Goal: Use online tool/utility: Utilize a website feature to perform a specific function

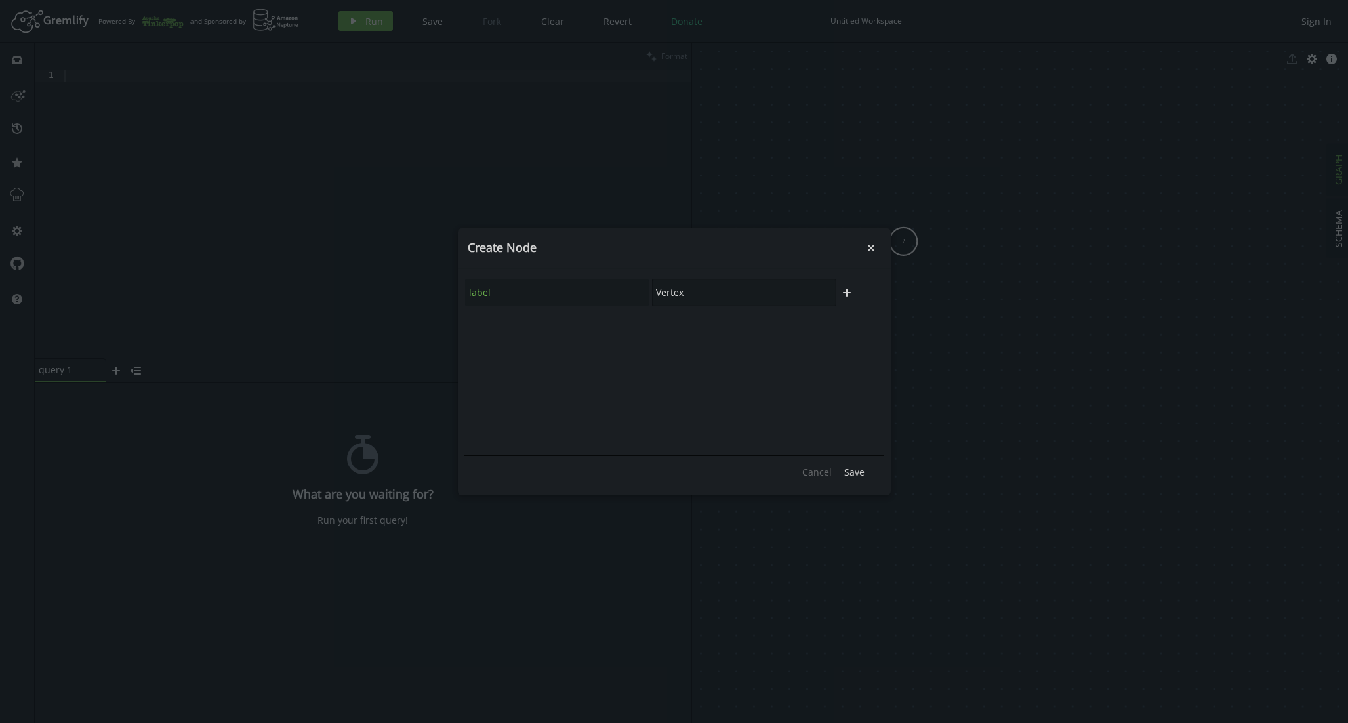
click at [681, 298] on input "Vertex" at bounding box center [744, 293] width 184 height 28
type input "POST"
click at [846, 294] on icon "button" at bounding box center [847, 293] width 8 height 8
click at [530, 336] on input "text" at bounding box center [557, 328] width 184 height 28
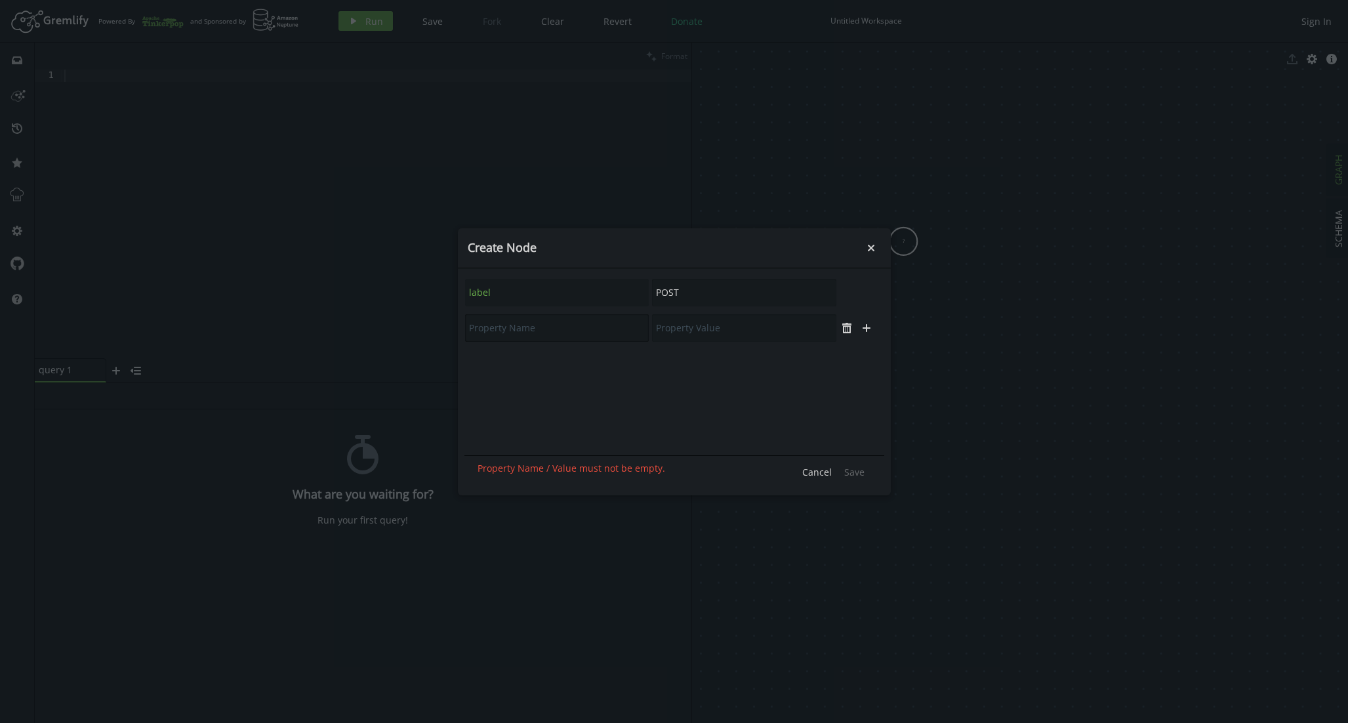
type input "C"
type input "content_type"
type input "BEHIND_THE_SCENES"
click at [857, 470] on span "Save" at bounding box center [854, 472] width 20 height 12
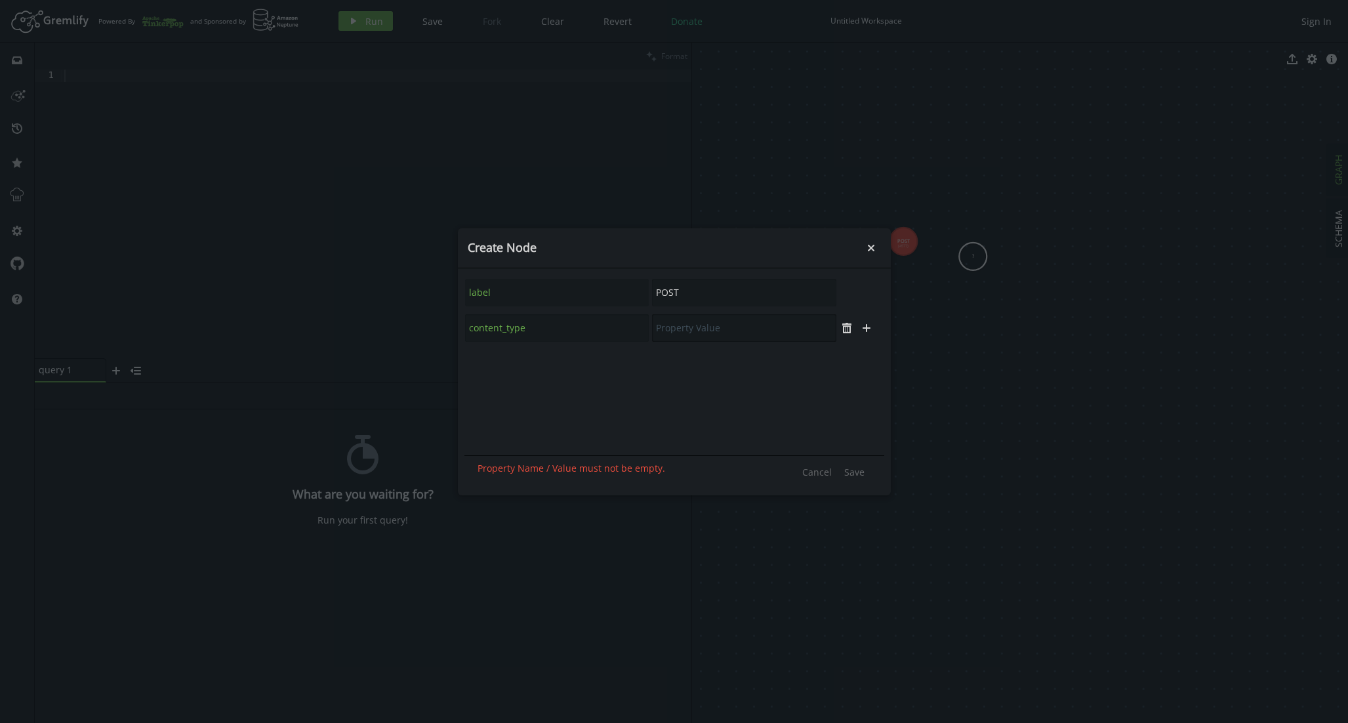
click at [745, 324] on input "text" at bounding box center [744, 328] width 184 height 28
type input "TEAM_NEWS"
click at [848, 470] on span "Save" at bounding box center [854, 472] width 20 height 12
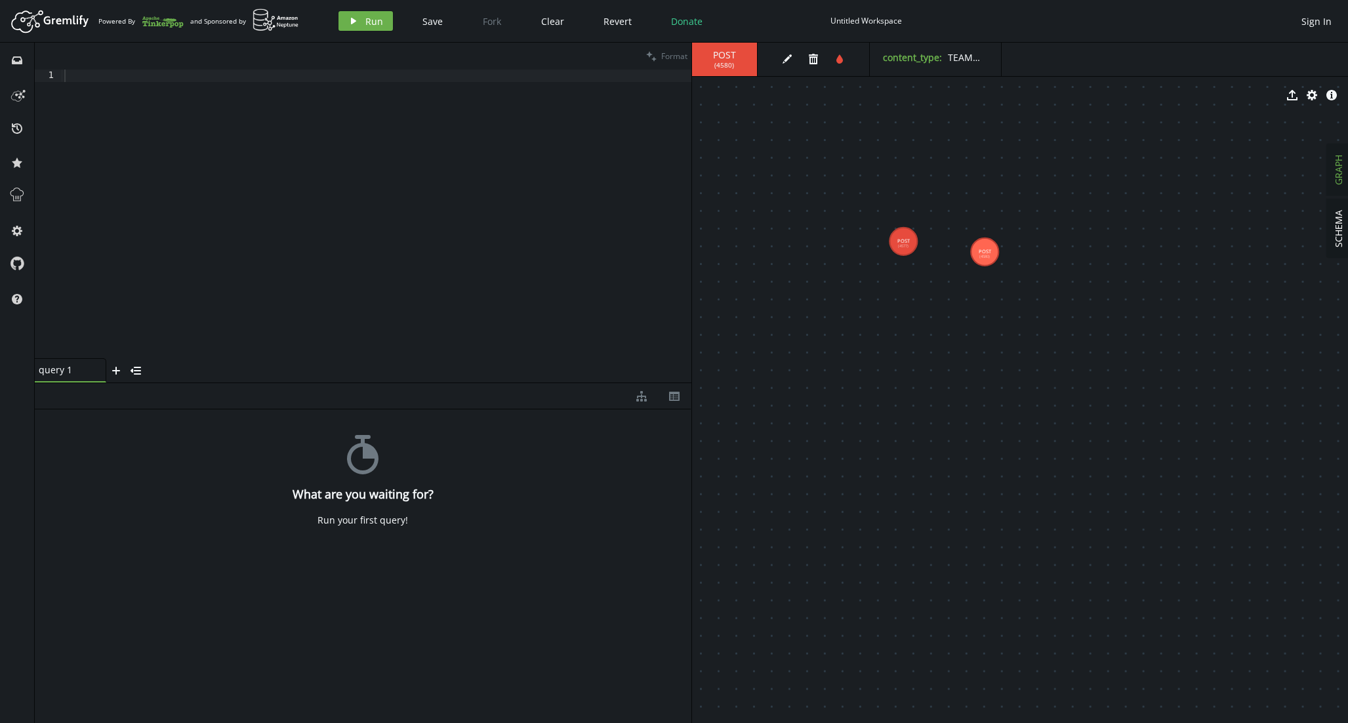
drag, startPoint x: 975, startPoint y: 248, endPoint x: 984, endPoint y: 254, distance: 10.4
click at [535, 243] on div at bounding box center [377, 227] width 630 height 314
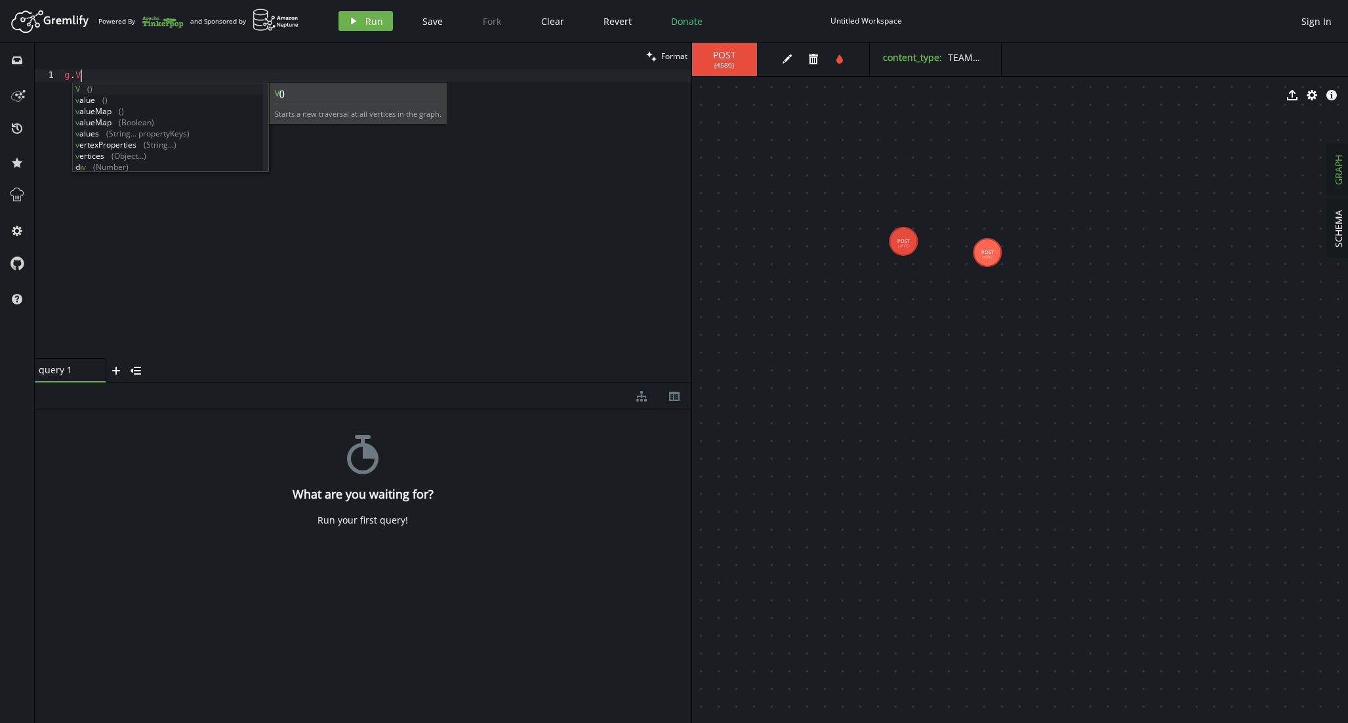
type textarea "g.V()"
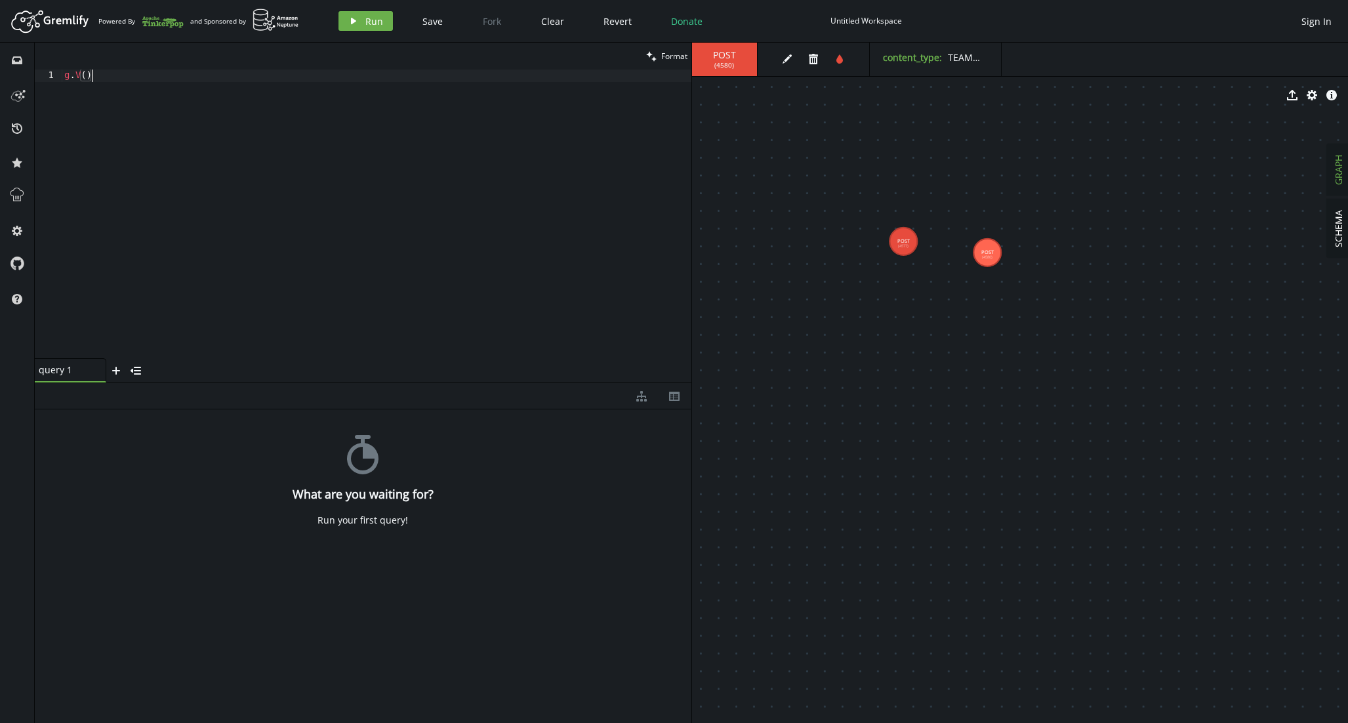
scroll to position [0, 0]
type textarea ".hasLabel("POST")"
click at [366, 15] on span "Run" at bounding box center [374, 21] width 18 height 12
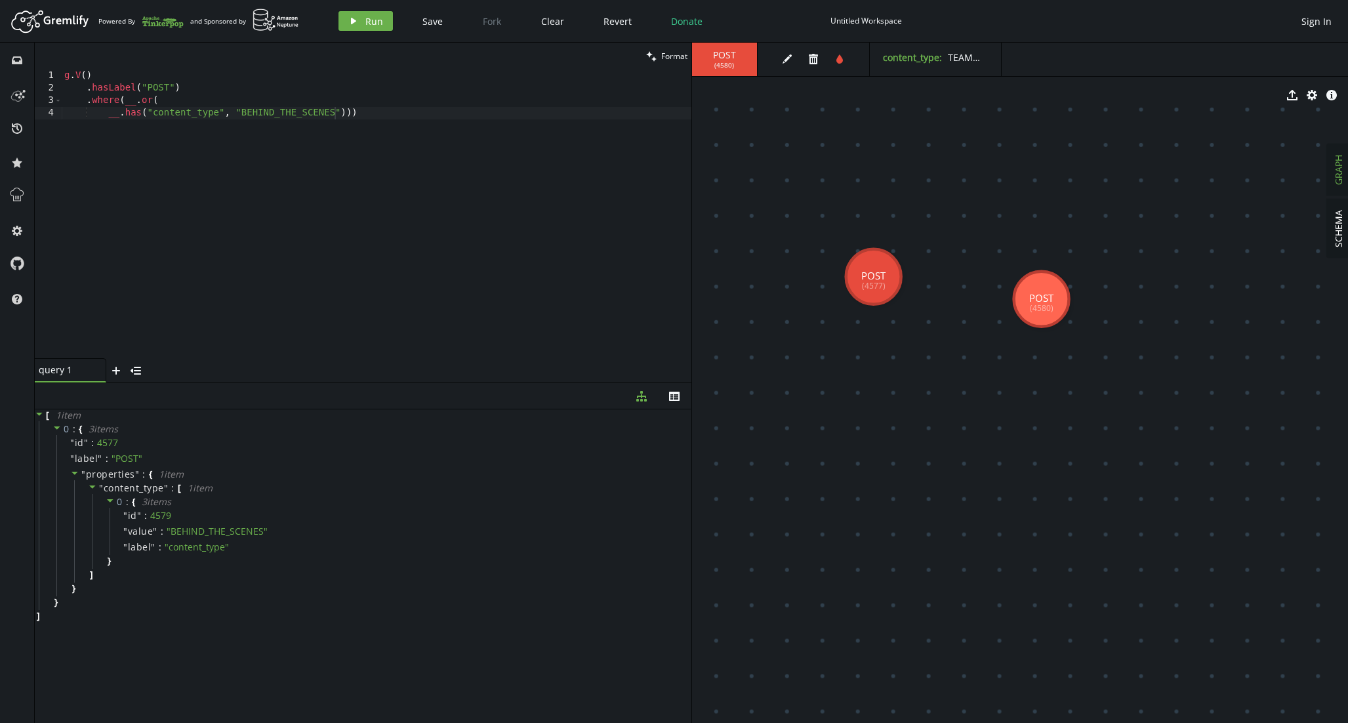
drag, startPoint x: 901, startPoint y: 281, endPoint x: 834, endPoint y: 360, distance: 103.7
drag, startPoint x: 895, startPoint y: 323, endPoint x: 878, endPoint y: 340, distance: 24.1
click at [315, 119] on div "g . V ( ) . hasLabel ( "POST" ) . where ( __ . or ( __ . has ( "content_type" ,…" at bounding box center [377, 227] width 630 height 314
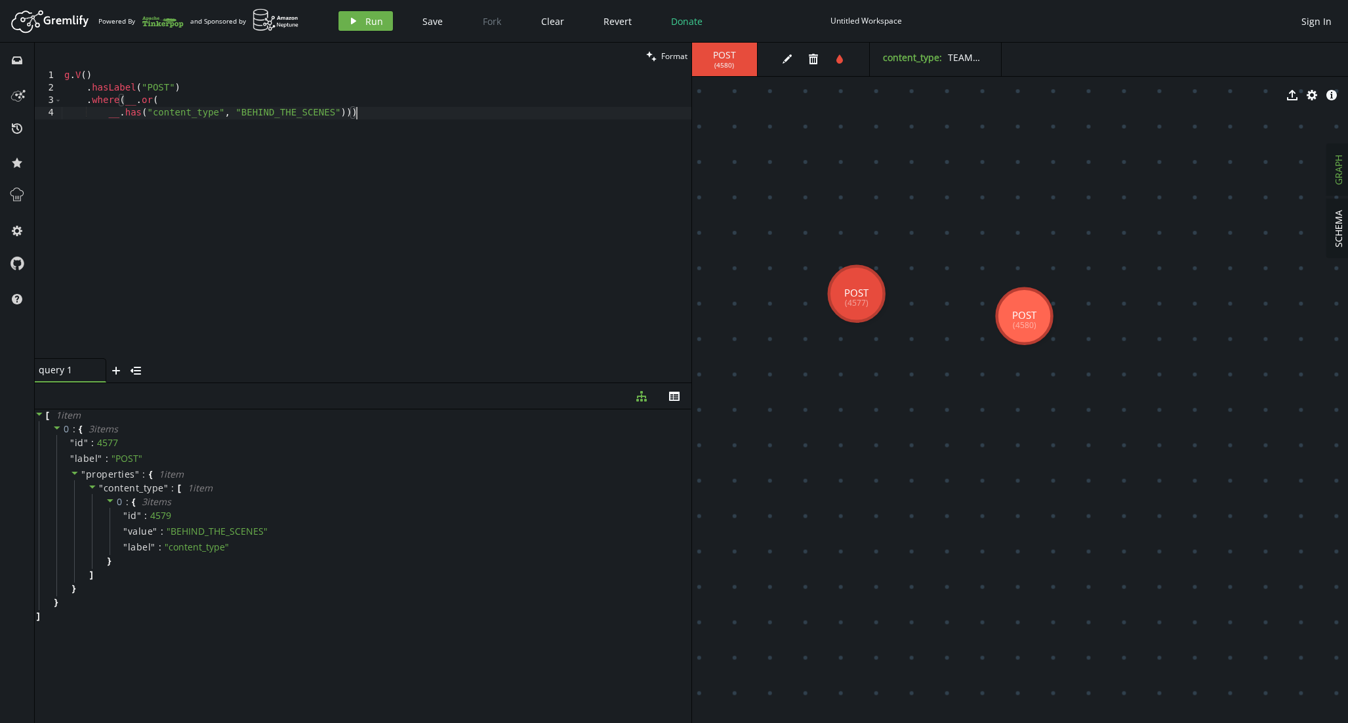
click at [235, 115] on div "g . V ( ) . hasLabel ( "POST" ) . where ( __ . or ( __ . has ( "content_type" ,…" at bounding box center [377, 227] width 630 height 314
click at [134, 96] on div "g . V ( ) . hasLabel ( "POST" ) . where ( __ . or ( __ . has ( "content_type" ,…" at bounding box center [377, 227] width 630 height 314
click at [145, 100] on div "g . V ( ) . hasLabel ( "POST" ) . where ( __ . or ( __ . has ( "content_type" ,…" at bounding box center [377, 227] width 630 height 314
click at [344, 113] on div "g . V ( ) . hasLabel ( "POST" ) . where ( __ . or ( __ . has ( "content_type" ,…" at bounding box center [377, 227] width 630 height 314
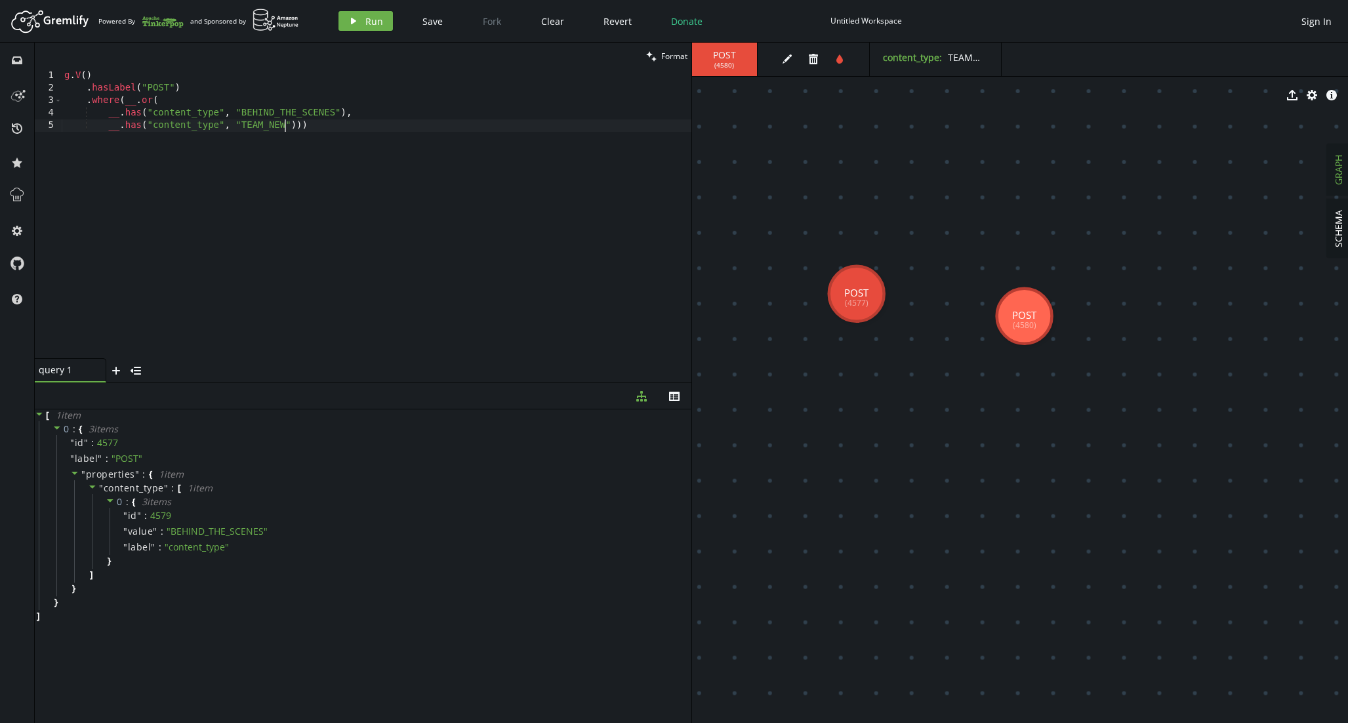
scroll to position [0, 226]
type textarea "__.has("content_type", "TEAM_NEWS)))"
click at [375, 27] on span "Run" at bounding box center [374, 21] width 18 height 12
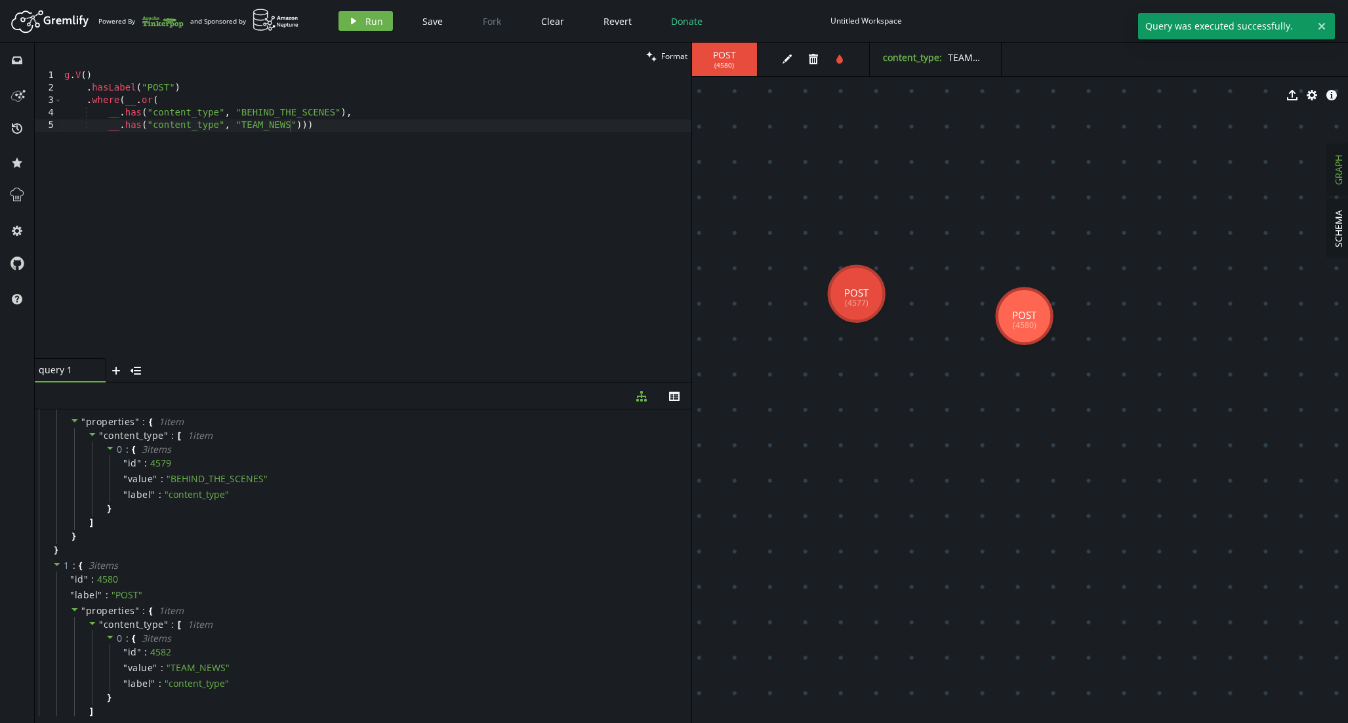
scroll to position [0, 0]
